Goal: Navigation & Orientation: Find specific page/section

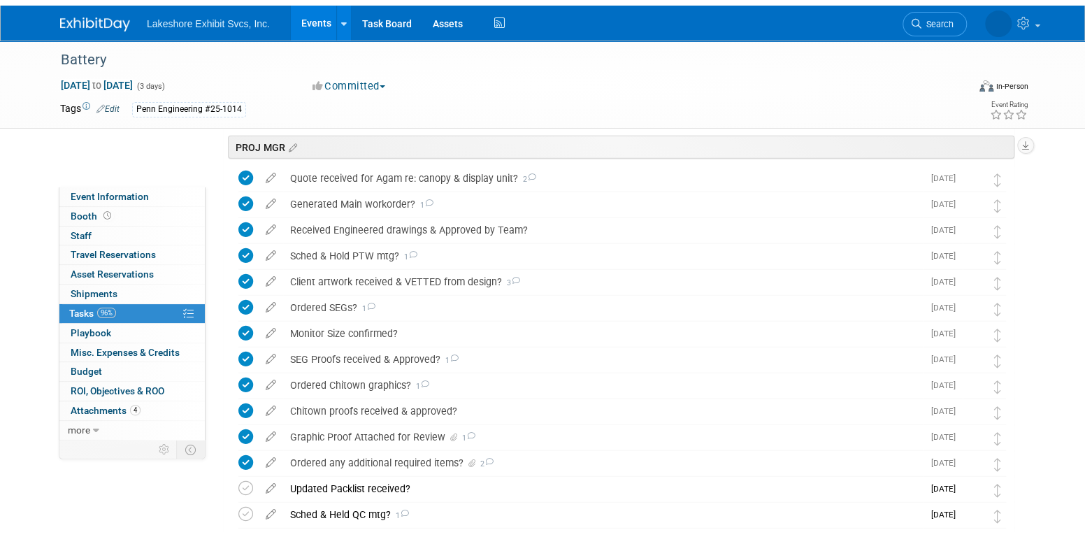
scroll to position [2382, 0]
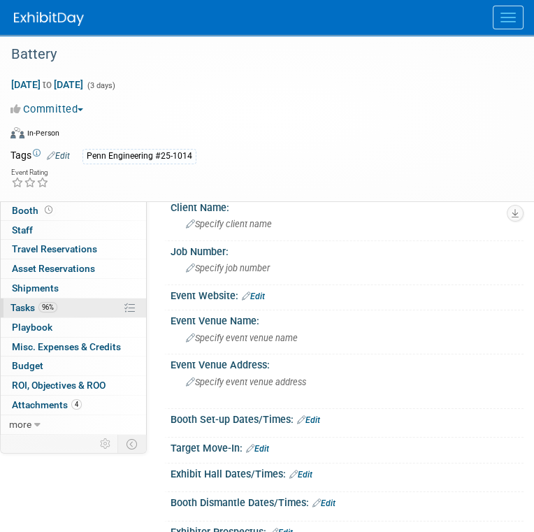
click at [72, 310] on link "96% Tasks 96%" at bounding box center [73, 308] width 145 height 19
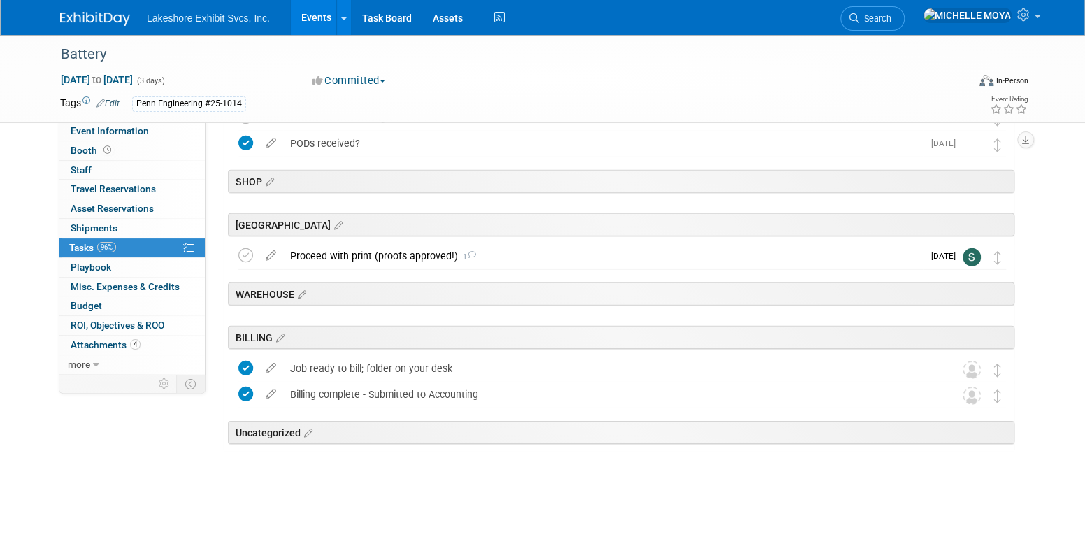
scroll to position [2297, 0]
click at [401, 257] on div "Proceed with print (proofs approved!) 1" at bounding box center [603, 257] width 640 height 24
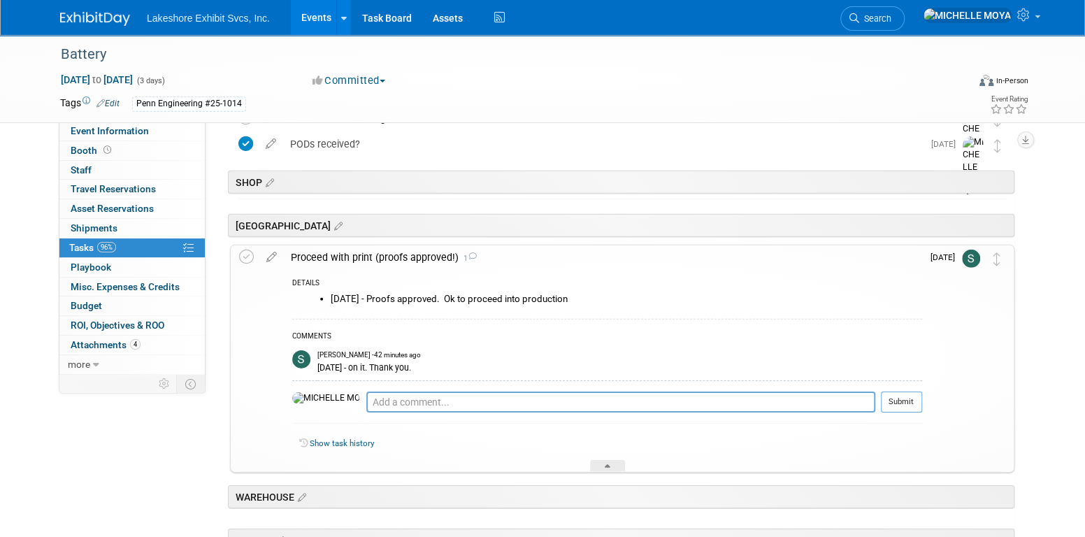
click at [402, 257] on div "Proceed with print (proofs approved!) 1" at bounding box center [603, 257] width 638 height 24
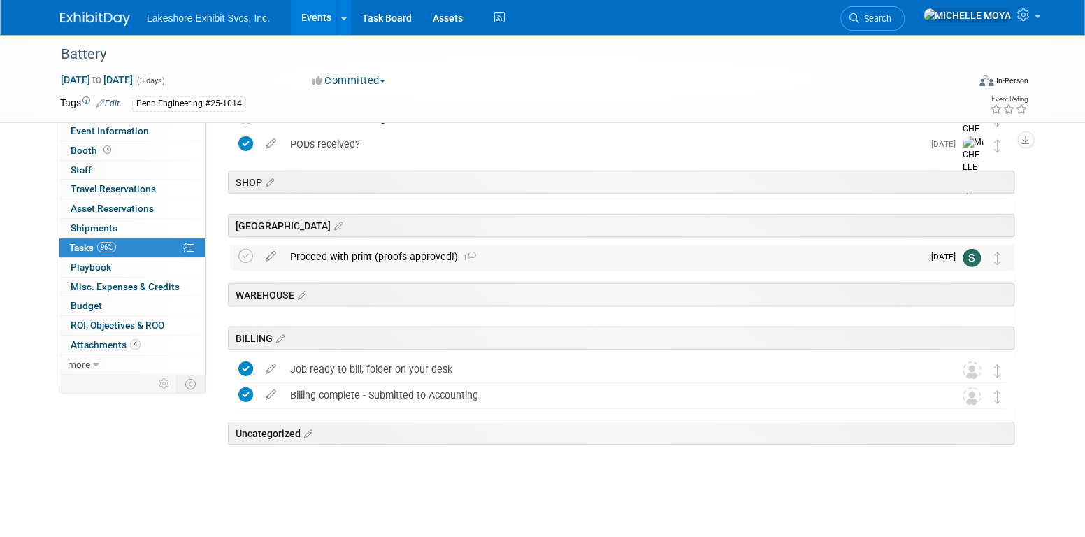
click at [407, 252] on div "Proceed with print (proofs approved!) 1" at bounding box center [603, 257] width 640 height 24
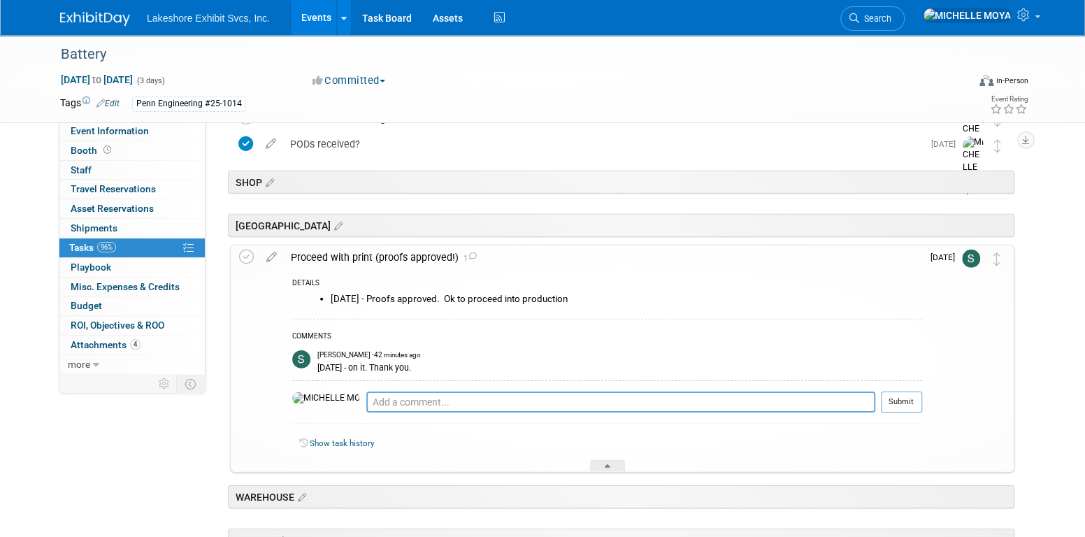
click at [407, 252] on div "Proceed with print (proofs approved!) 1" at bounding box center [603, 257] width 638 height 24
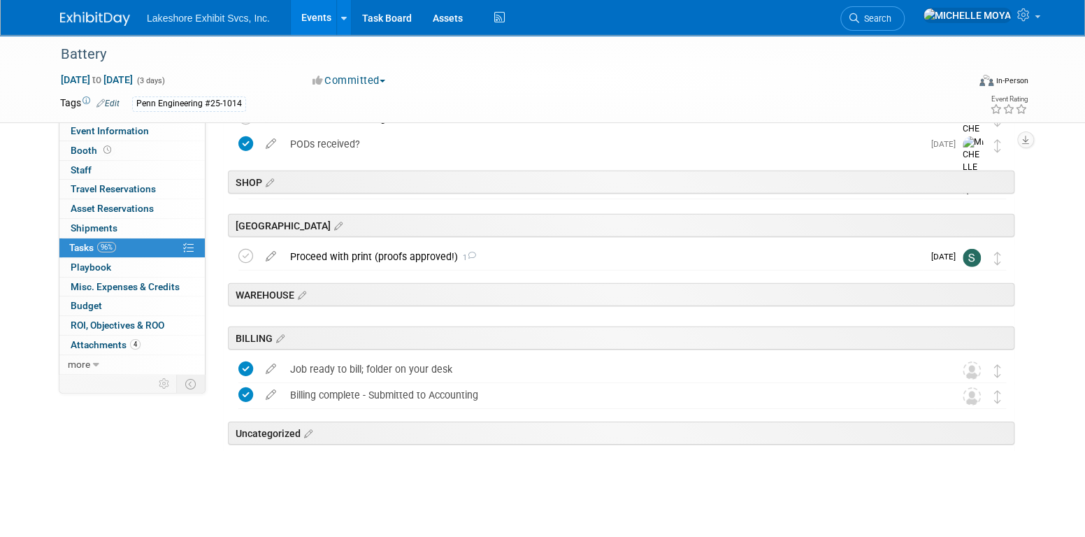
click at [320, 15] on link "Events" at bounding box center [316, 17] width 51 height 35
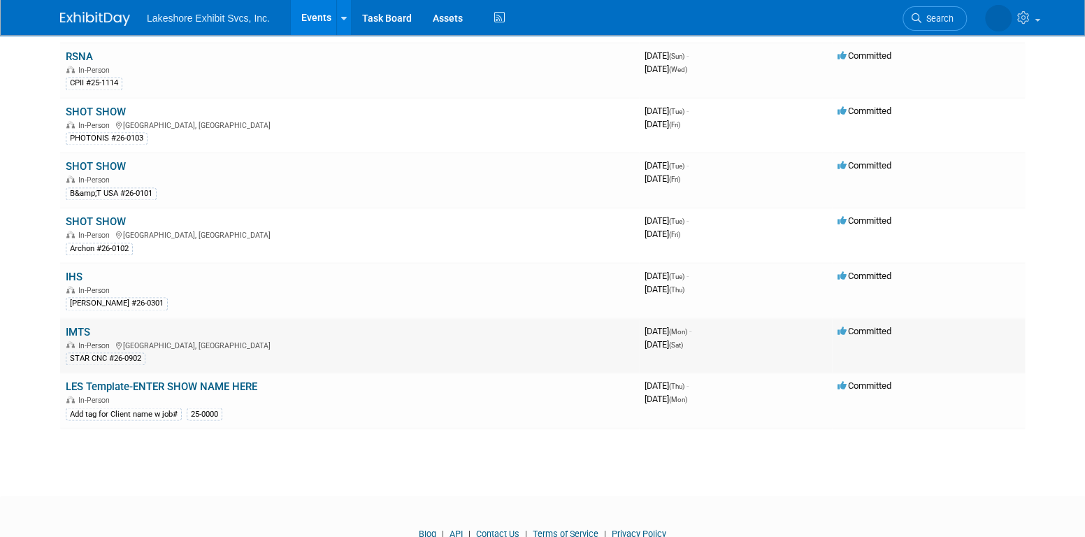
scroll to position [1143, 0]
